Goal: Information Seeking & Learning: Learn about a topic

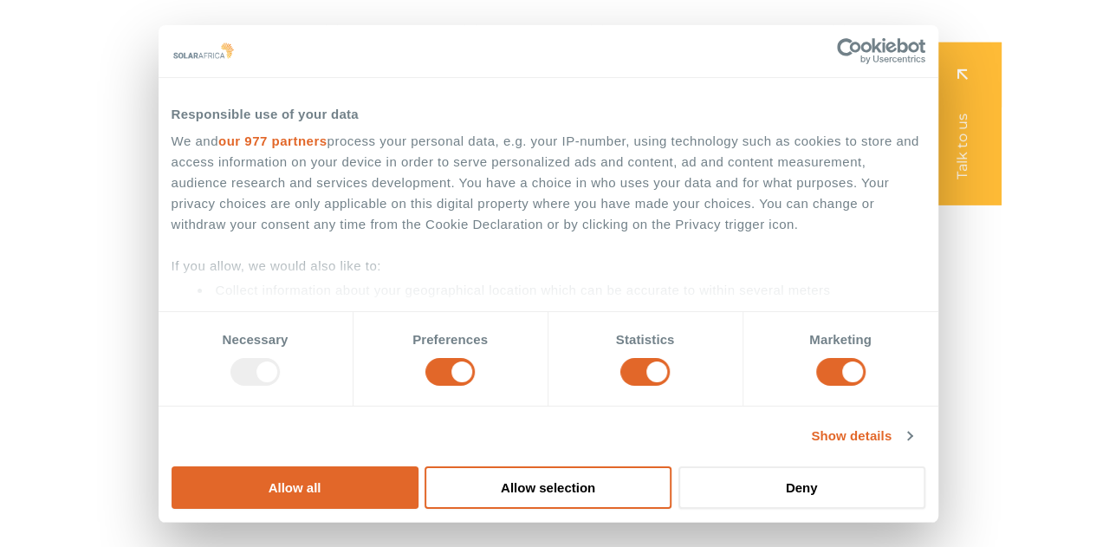
click at [418, 466] on button "Allow all" at bounding box center [295, 487] width 247 height 42
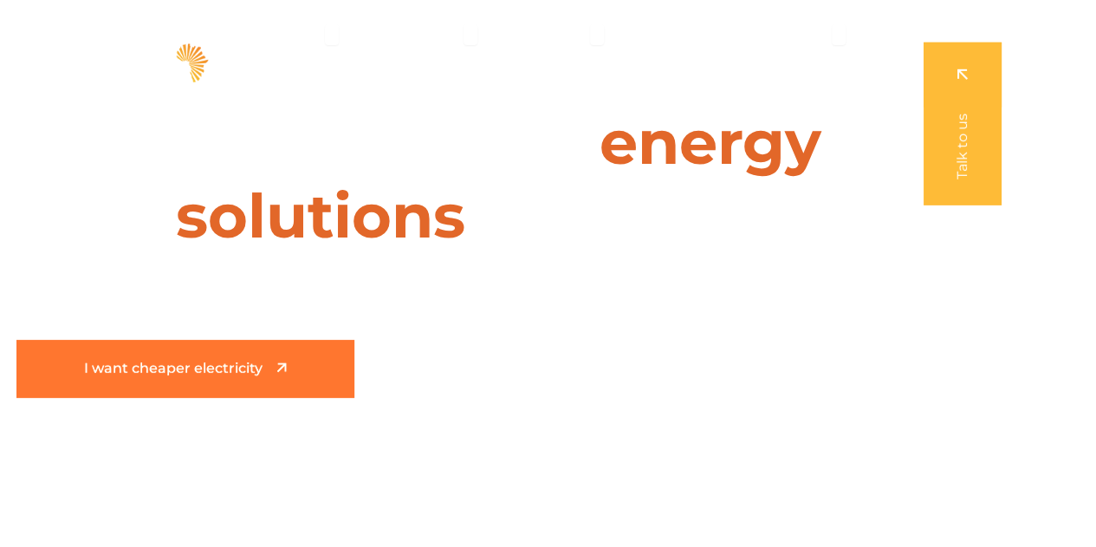
click at [230, 367] on span "I want cheaper electricity" at bounding box center [173, 368] width 178 height 15
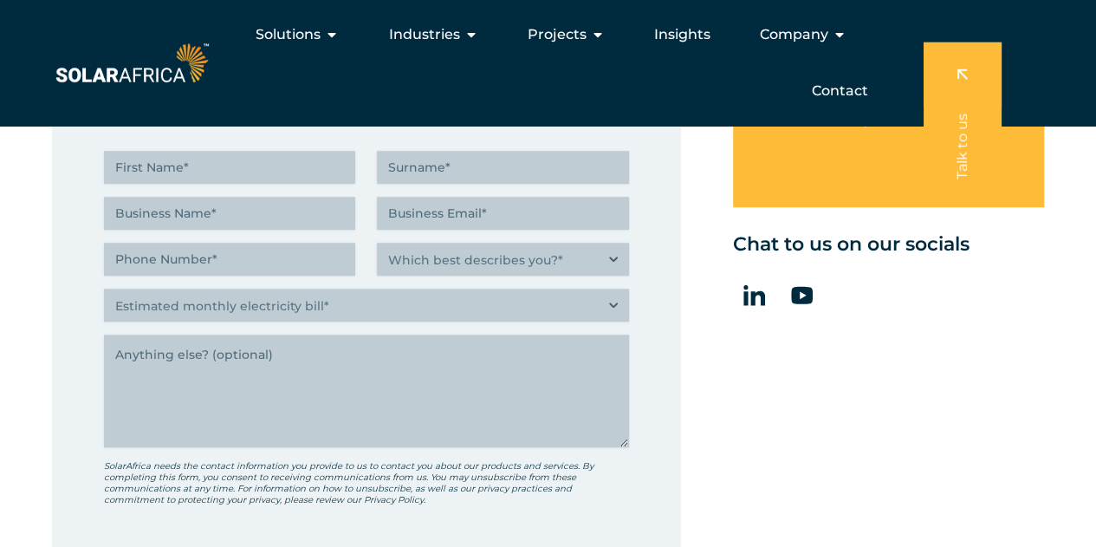
scroll to position [173, 0]
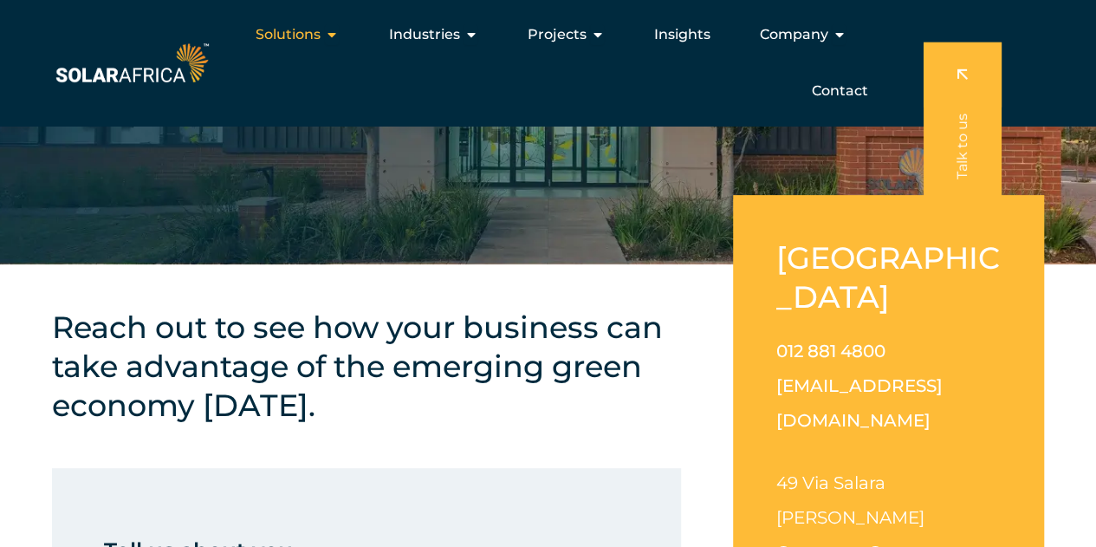
click at [298, 34] on span "Solutions" at bounding box center [288, 34] width 65 height 21
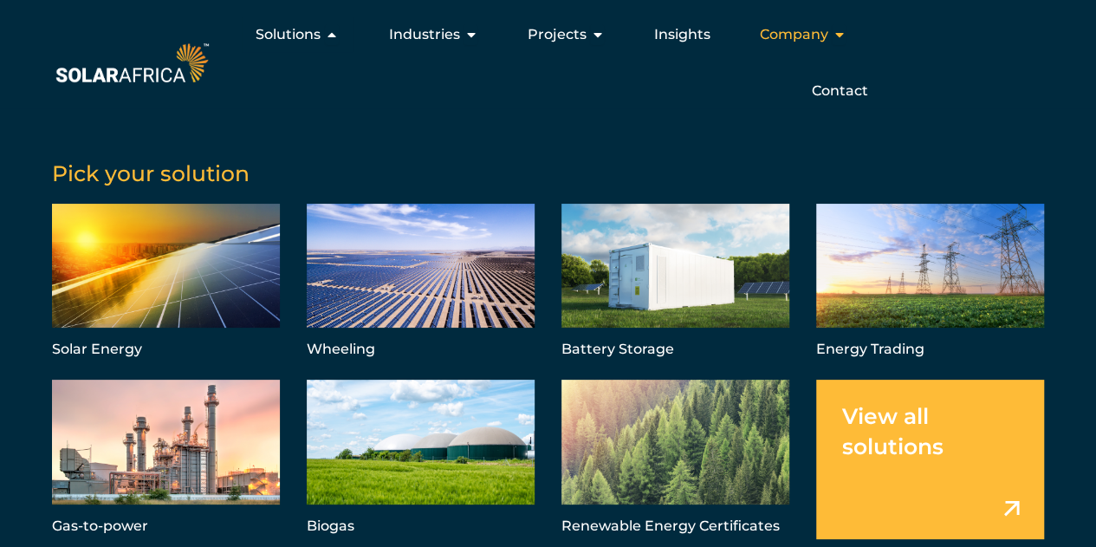
click at [770, 28] on span "Company" at bounding box center [793, 34] width 68 height 21
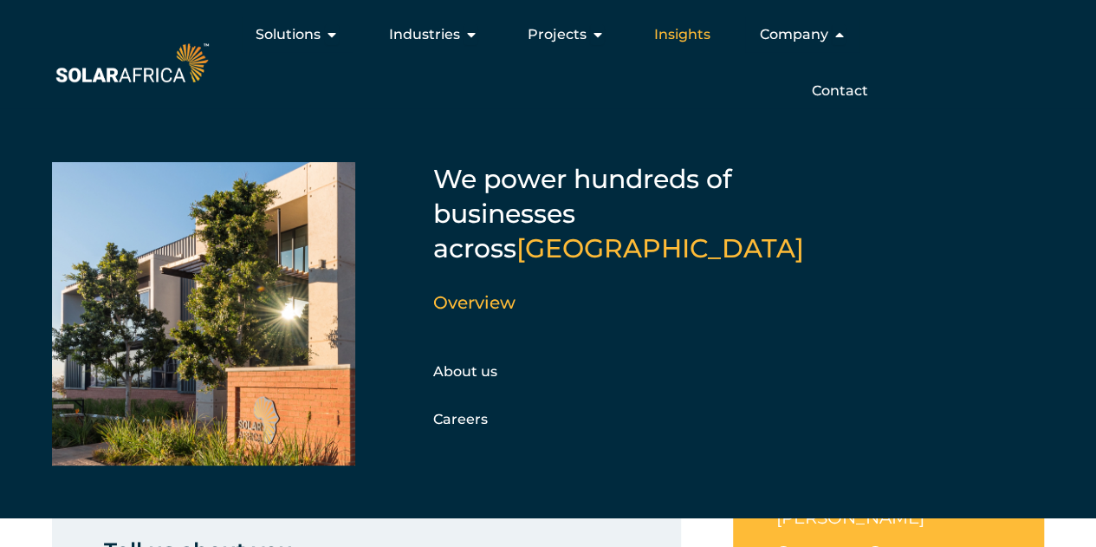
click at [677, 36] on span "Insights" at bounding box center [681, 34] width 56 height 21
